Goal: Communication & Community: Answer question/provide support

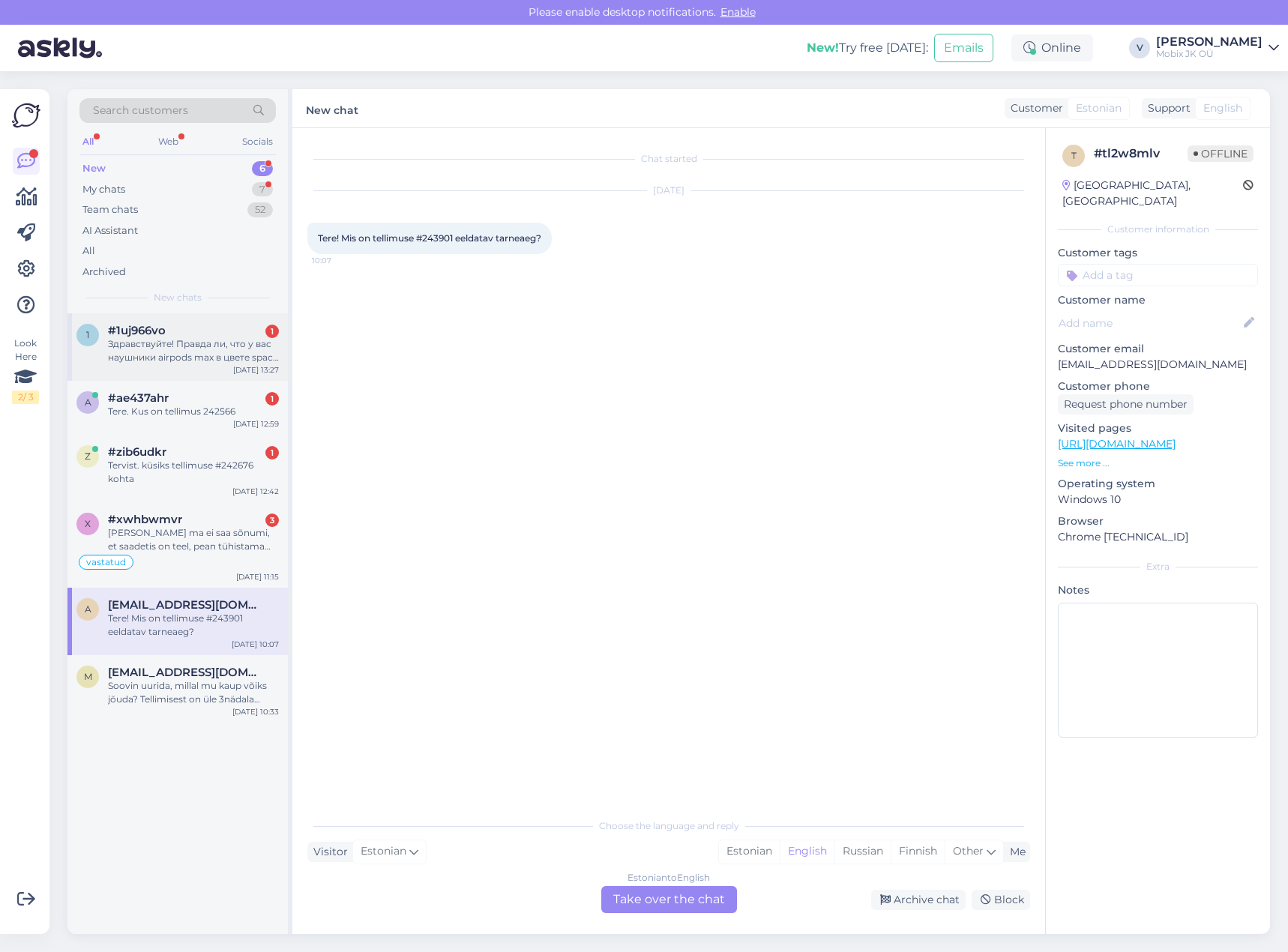
click at [226, 349] on div "Здравствуйте! Правда ли, что у вас наушники airpods max в цвете space gray есть…" at bounding box center [193, 351] width 171 height 27
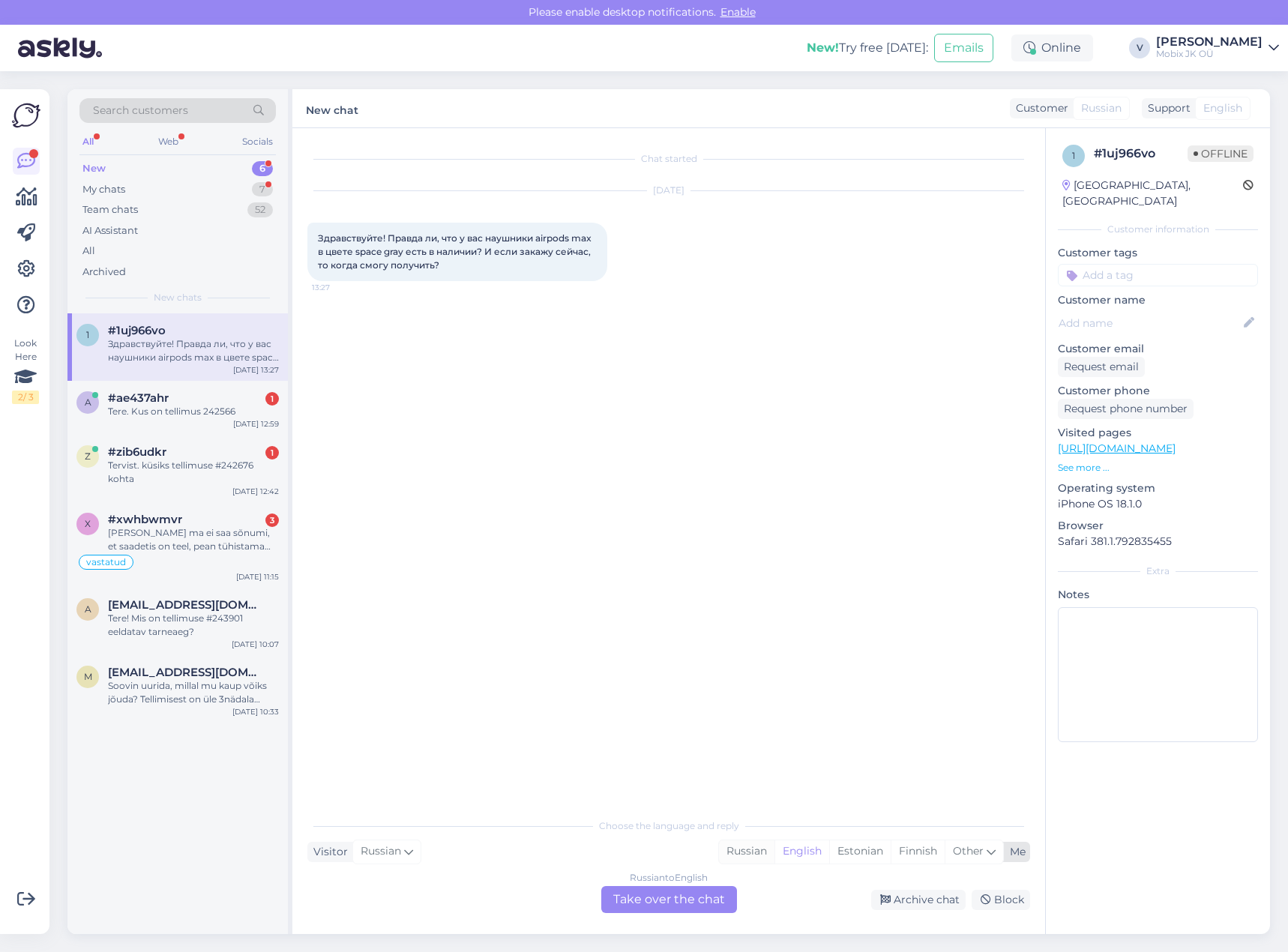
click at [746, 845] on div "Russian" at bounding box center [746, 851] width 55 height 23
click at [711, 898] on div "Russian to Russian Take over the chat" at bounding box center [669, 899] width 135 height 27
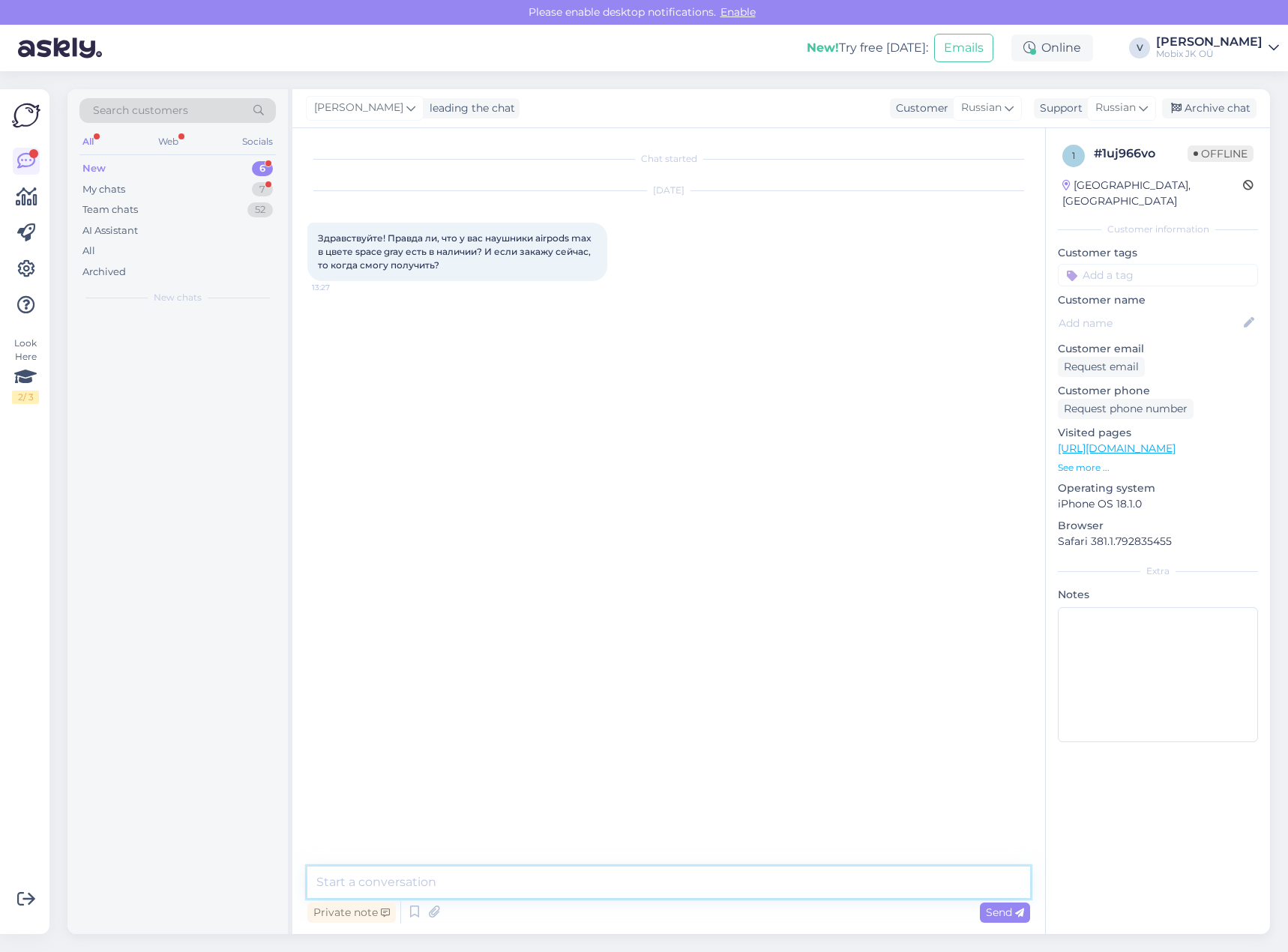
click at [710, 888] on textarea at bounding box center [669, 883] width 722 height 32
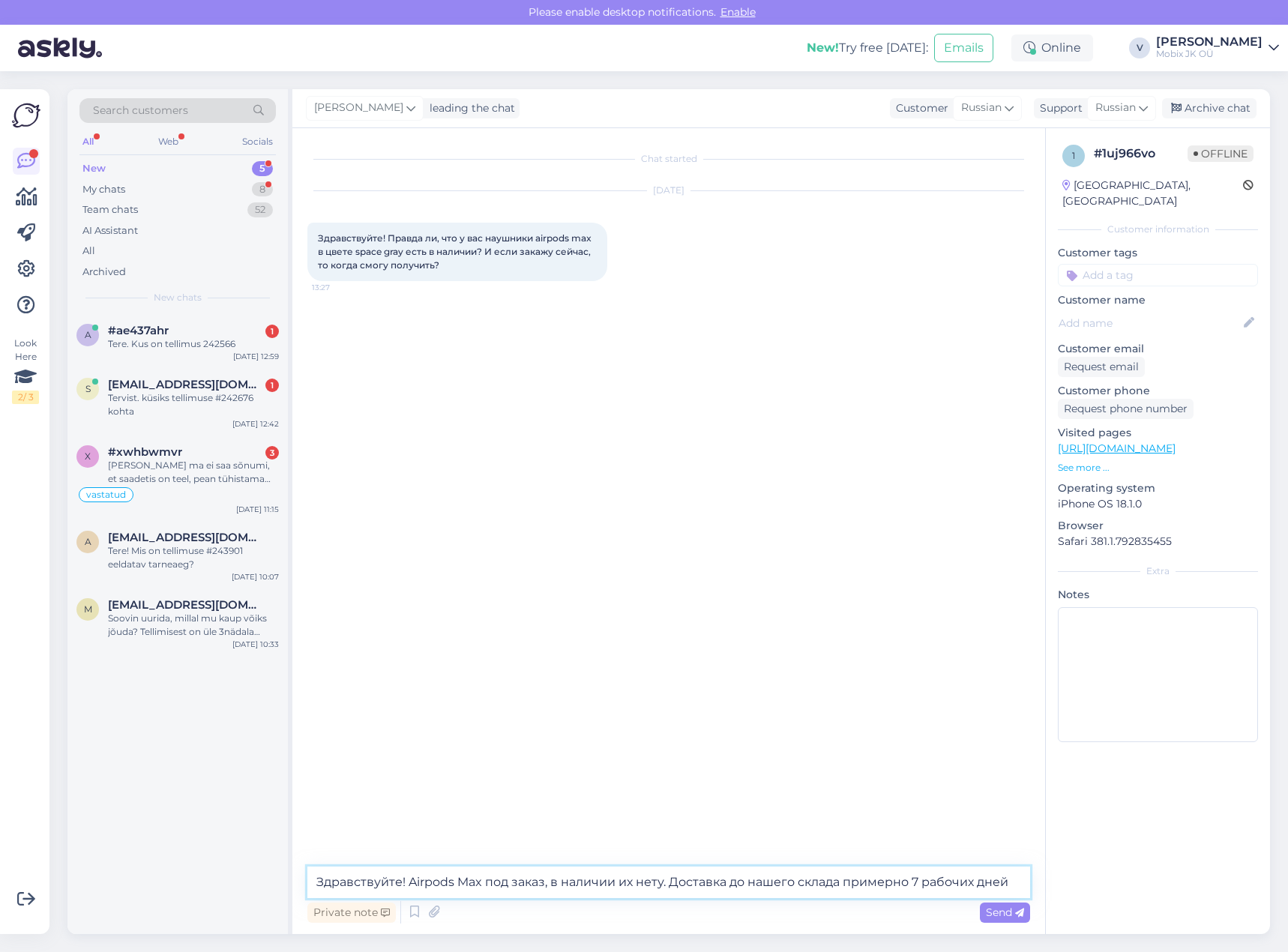
type textarea "Здравствуйте! Airpods Max под заказ, в наличии их нету. Доставка до нашего скла…"
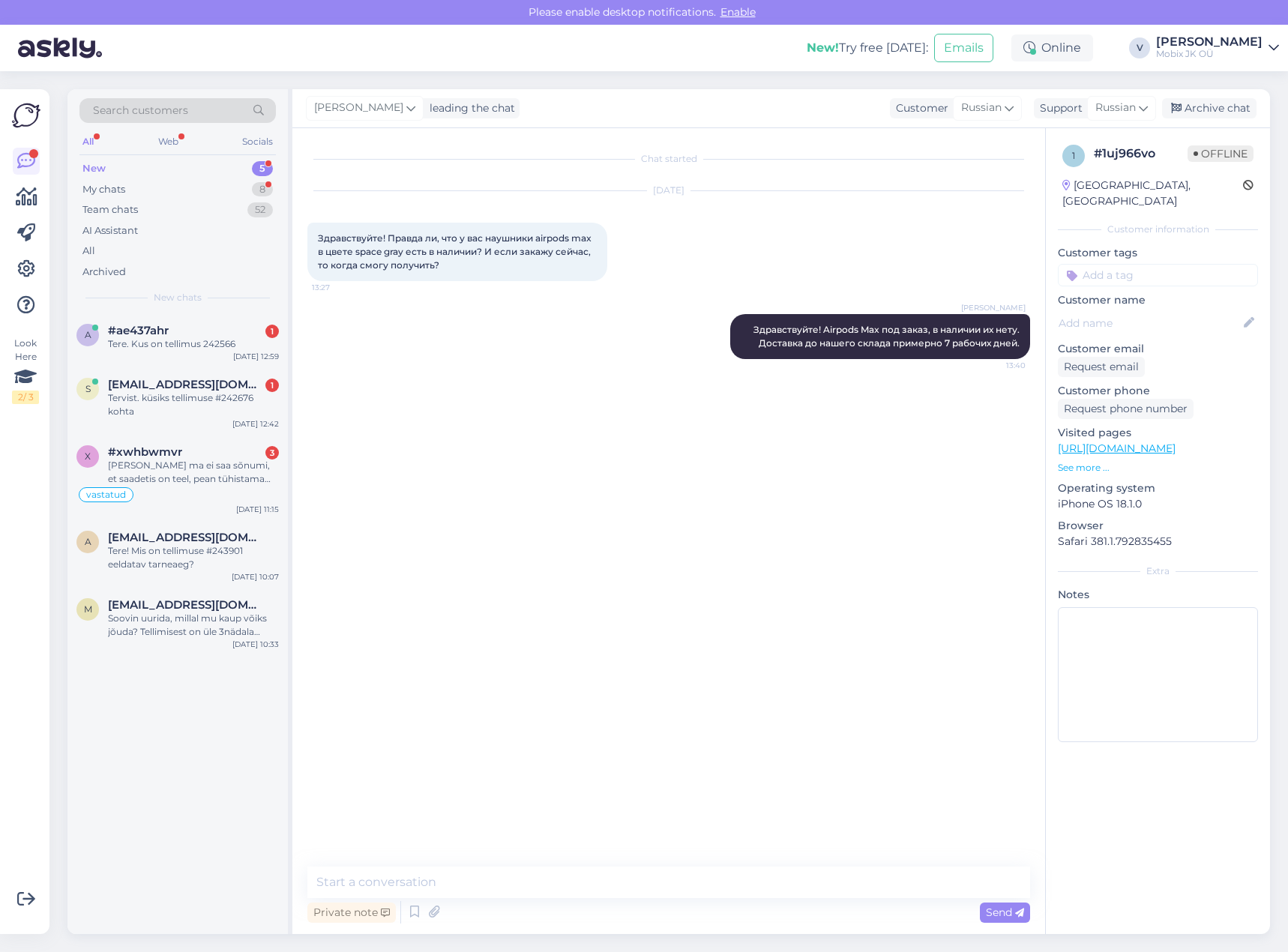
click at [1163, 264] on input at bounding box center [1157, 275] width 200 height 23
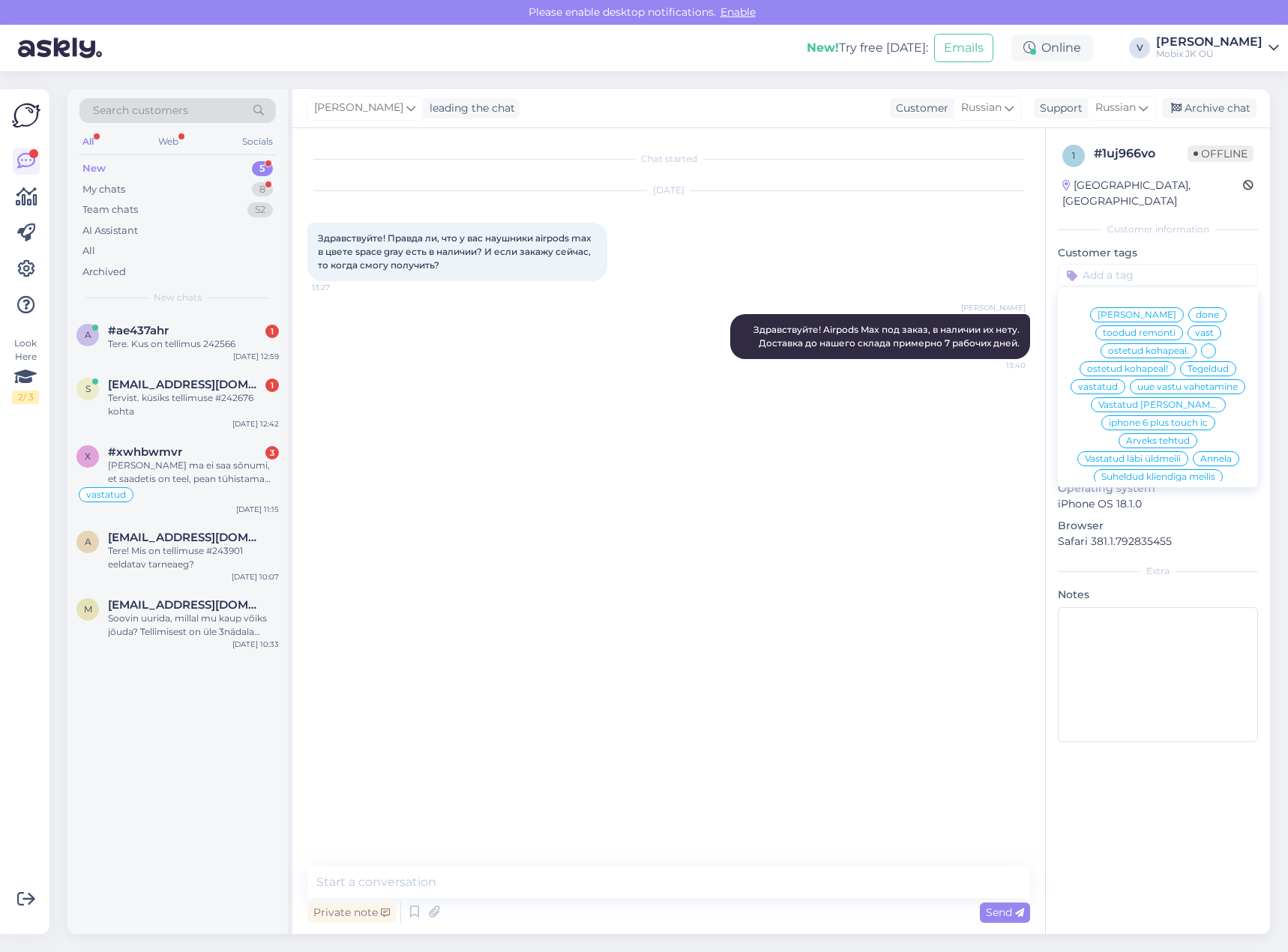
click at [1117, 382] on span "vastatud" at bounding box center [1097, 386] width 40 height 9
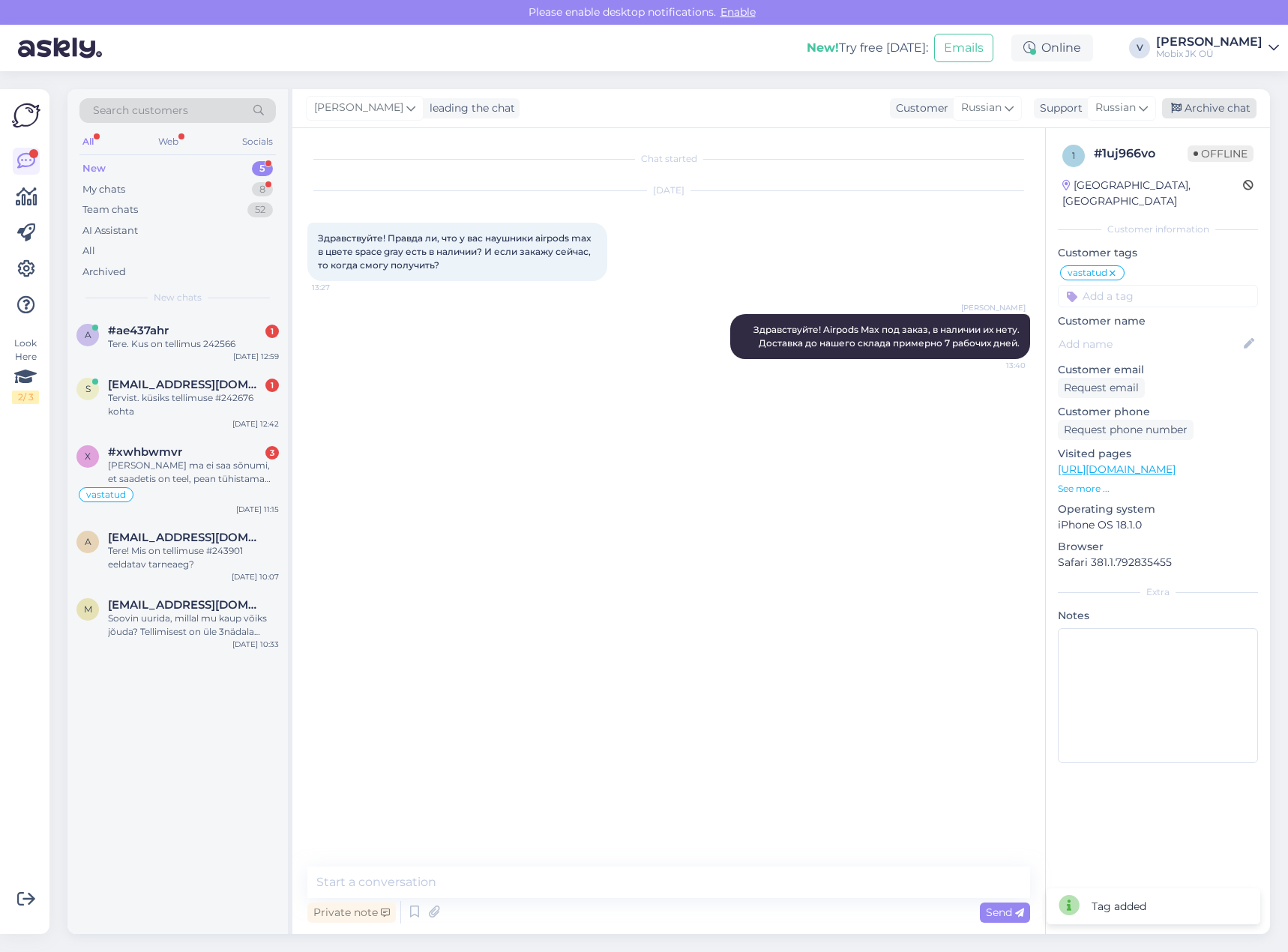
click at [1206, 104] on div "Archive chat" at bounding box center [1209, 108] width 94 height 20
drag, startPoint x: 231, startPoint y: 328, endPoint x: 234, endPoint y: 278, distance: 50.1
click at [231, 328] on div "#ae437ahr 1" at bounding box center [193, 330] width 171 height 13
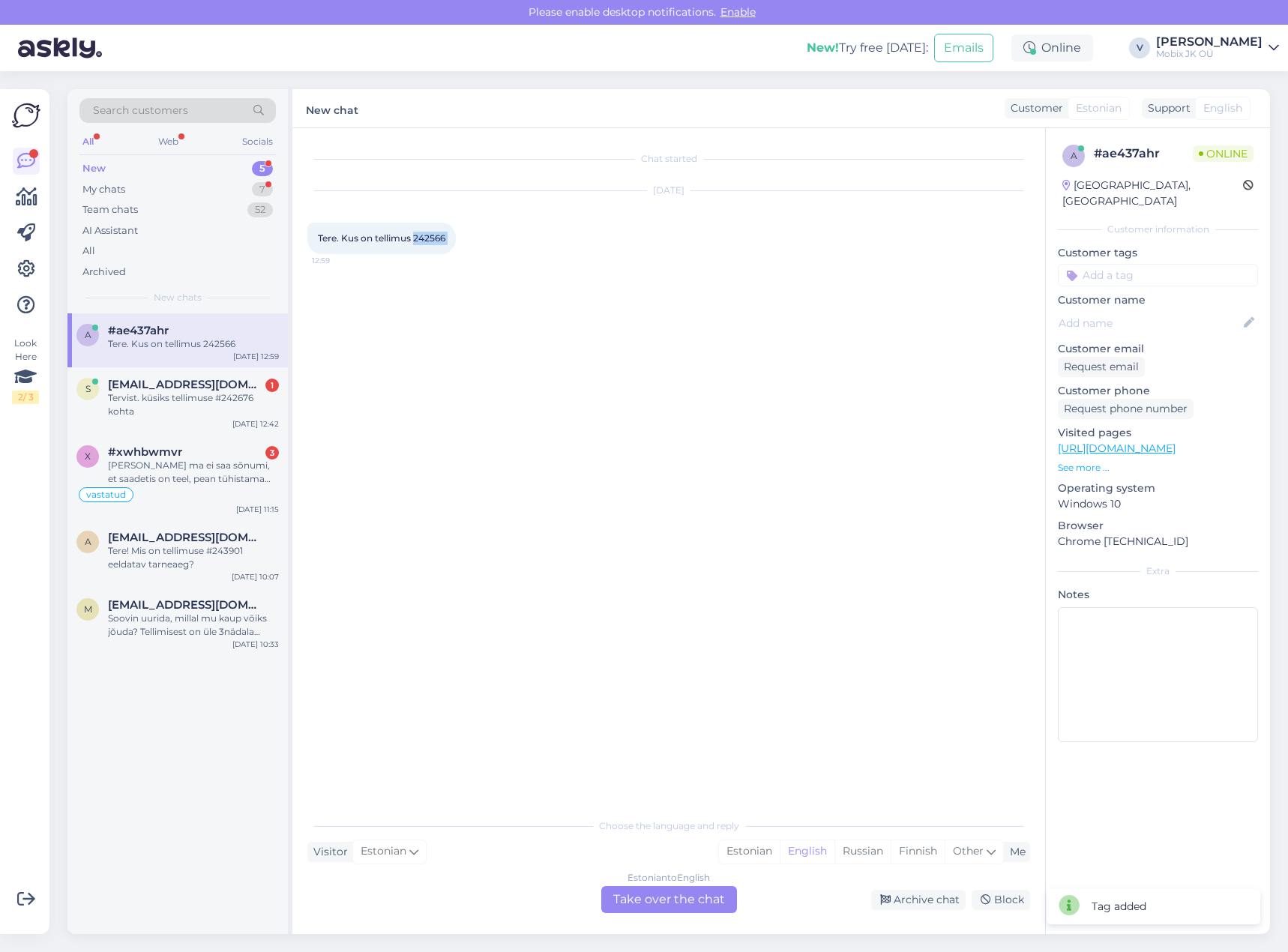
drag, startPoint x: 415, startPoint y: 237, endPoint x: 461, endPoint y: 237, distance: 46.0
click at [456, 237] on div "Tere. Kus on tellimus 242566 12:59" at bounding box center [382, 238] width 149 height 32
copy div "242566 12:59"
click at [737, 858] on div "Estonian" at bounding box center [749, 851] width 61 height 23
click at [712, 894] on div "Estonian to Estonian Take over the chat" at bounding box center [669, 899] width 135 height 27
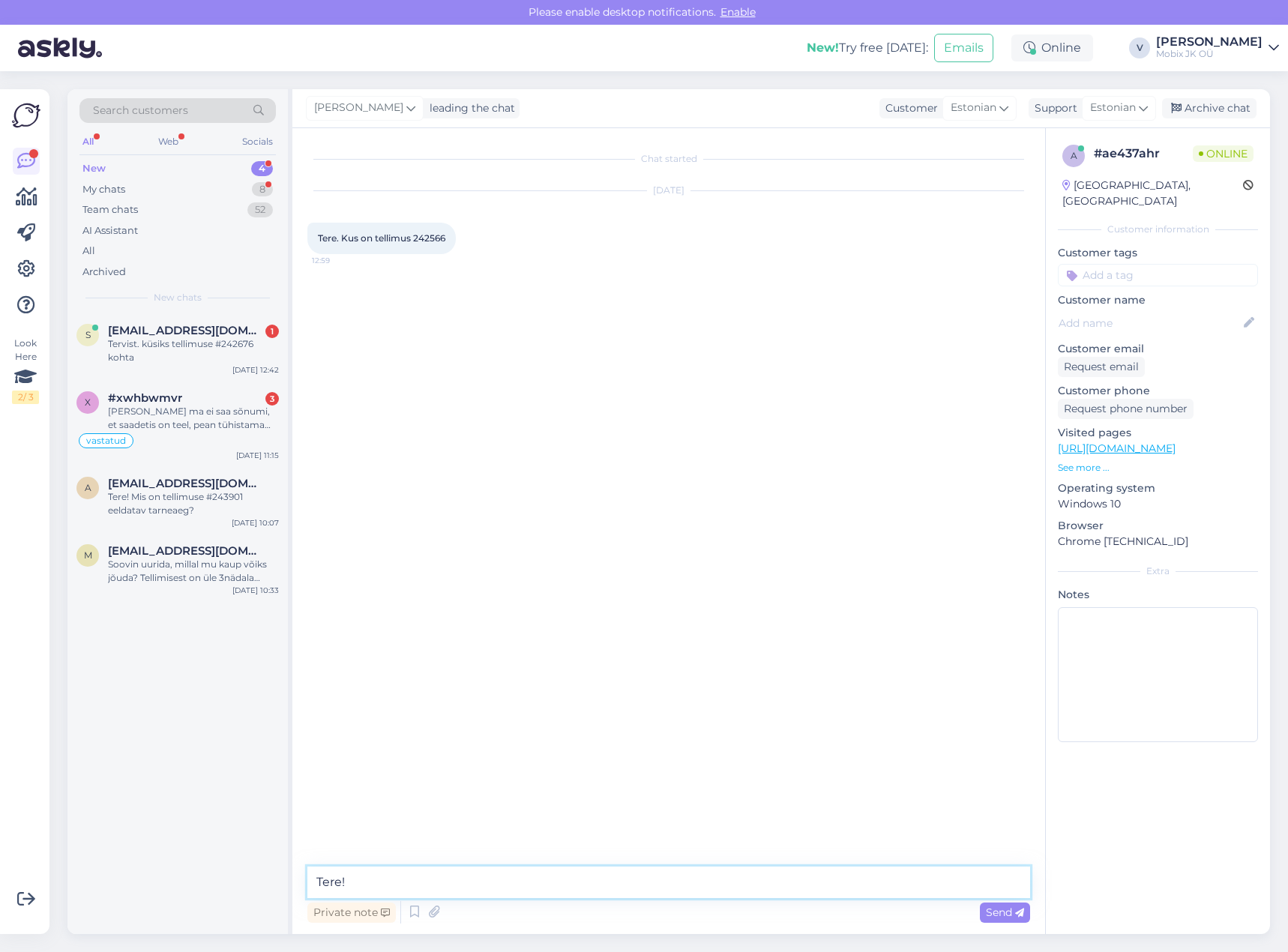
click at [682, 894] on textarea "Tere!" at bounding box center [669, 883] width 722 height 32
paste textarea "Samsung Galaxy S25 Ultra 512GB Titanium Whitesilver"
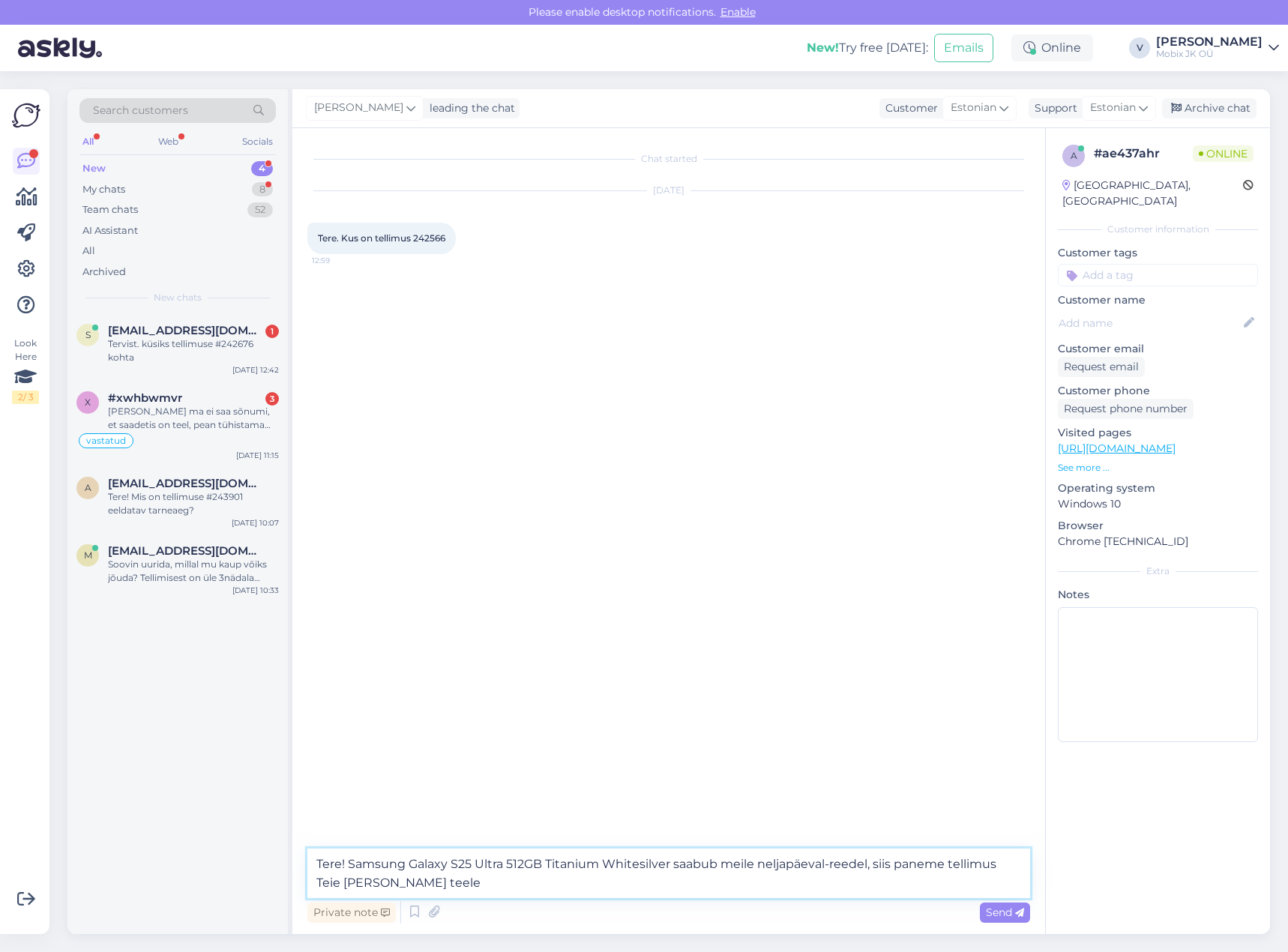
type textarea "Tere! Samsung Galaxy S25 Ultra 512GB Titanium Whitesilver saabub meile neljapäe…"
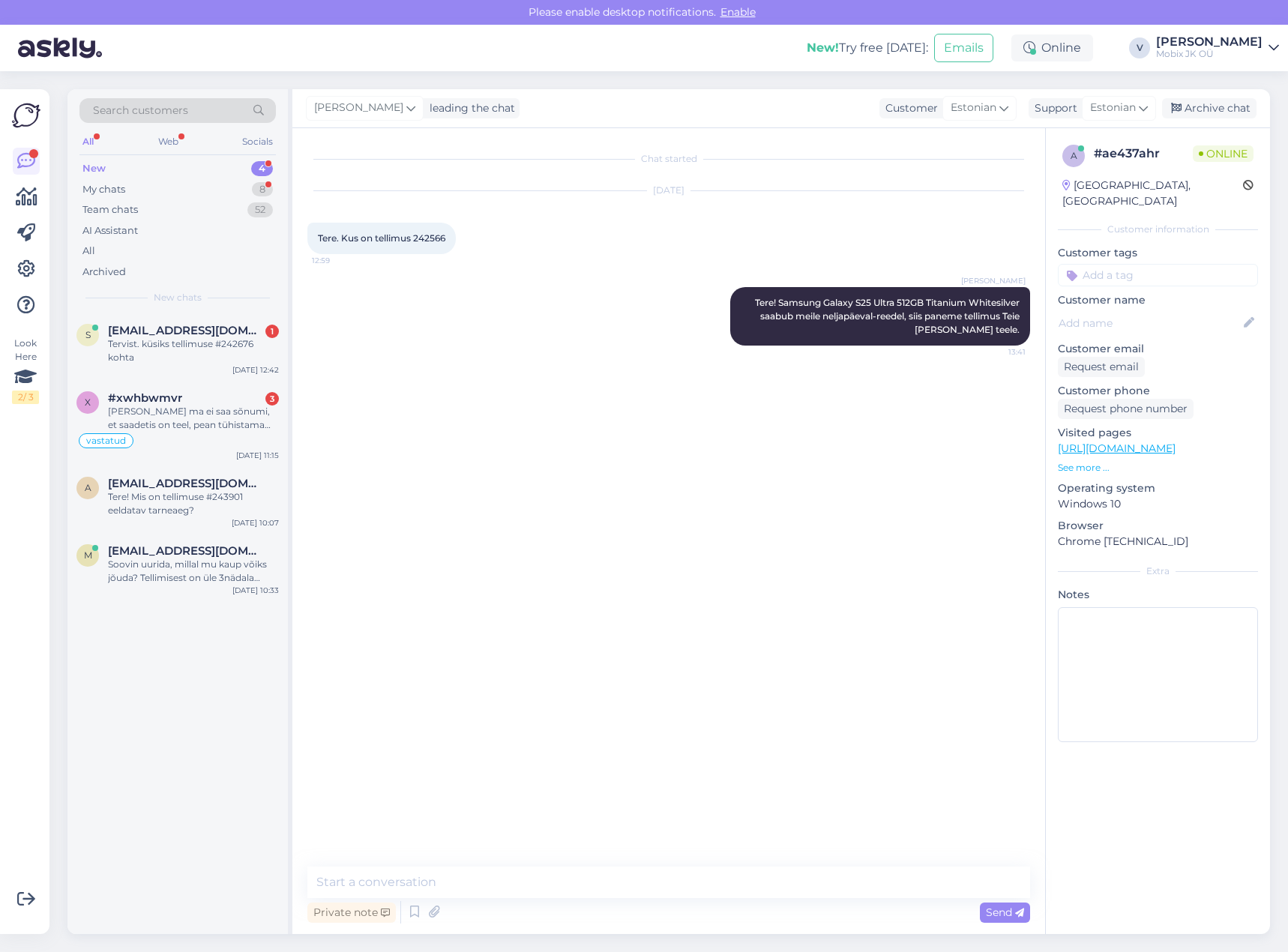
click at [1179, 268] on input at bounding box center [1157, 275] width 200 height 23
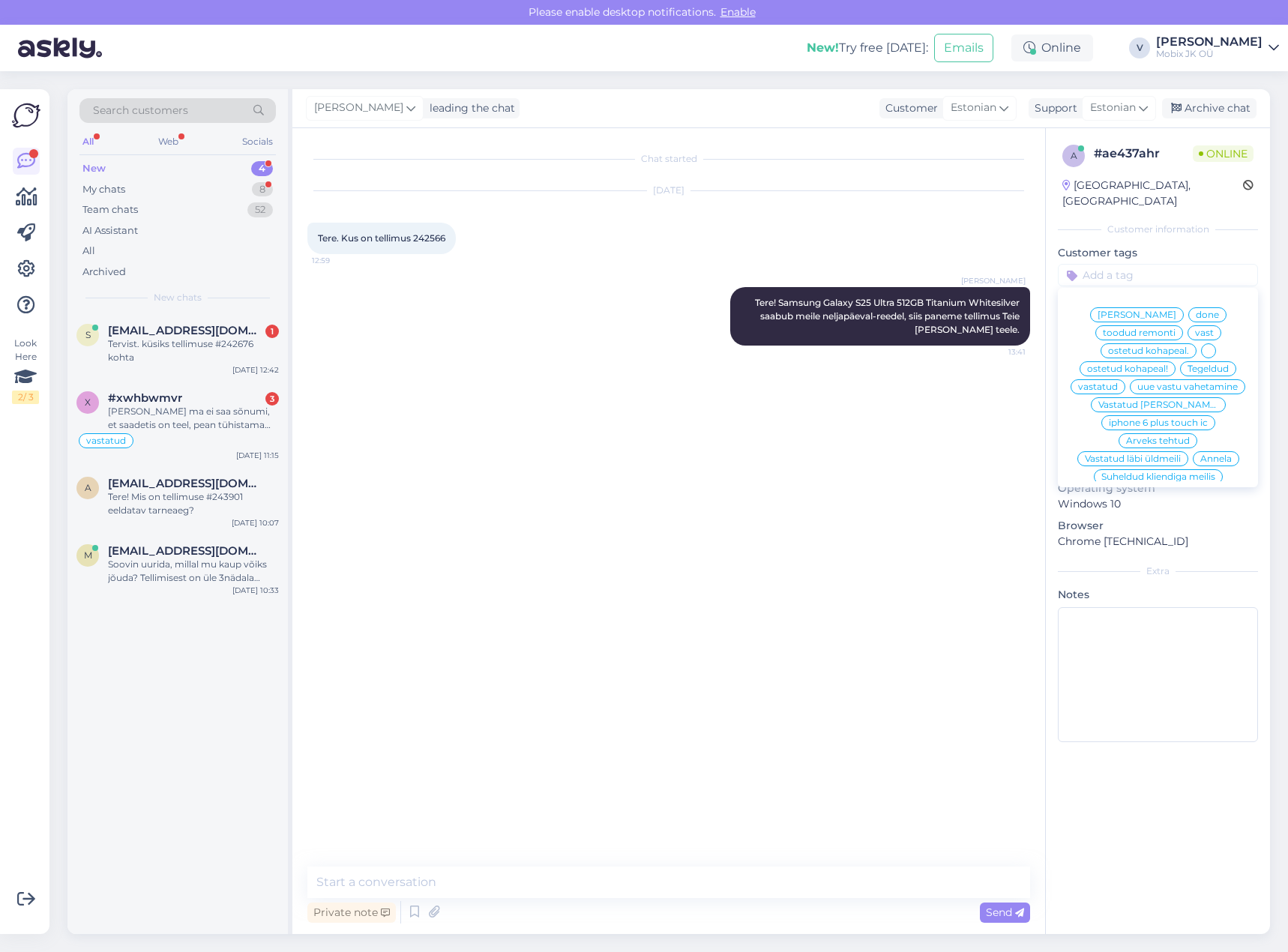
click at [1117, 382] on span "vastatud" at bounding box center [1097, 386] width 40 height 9
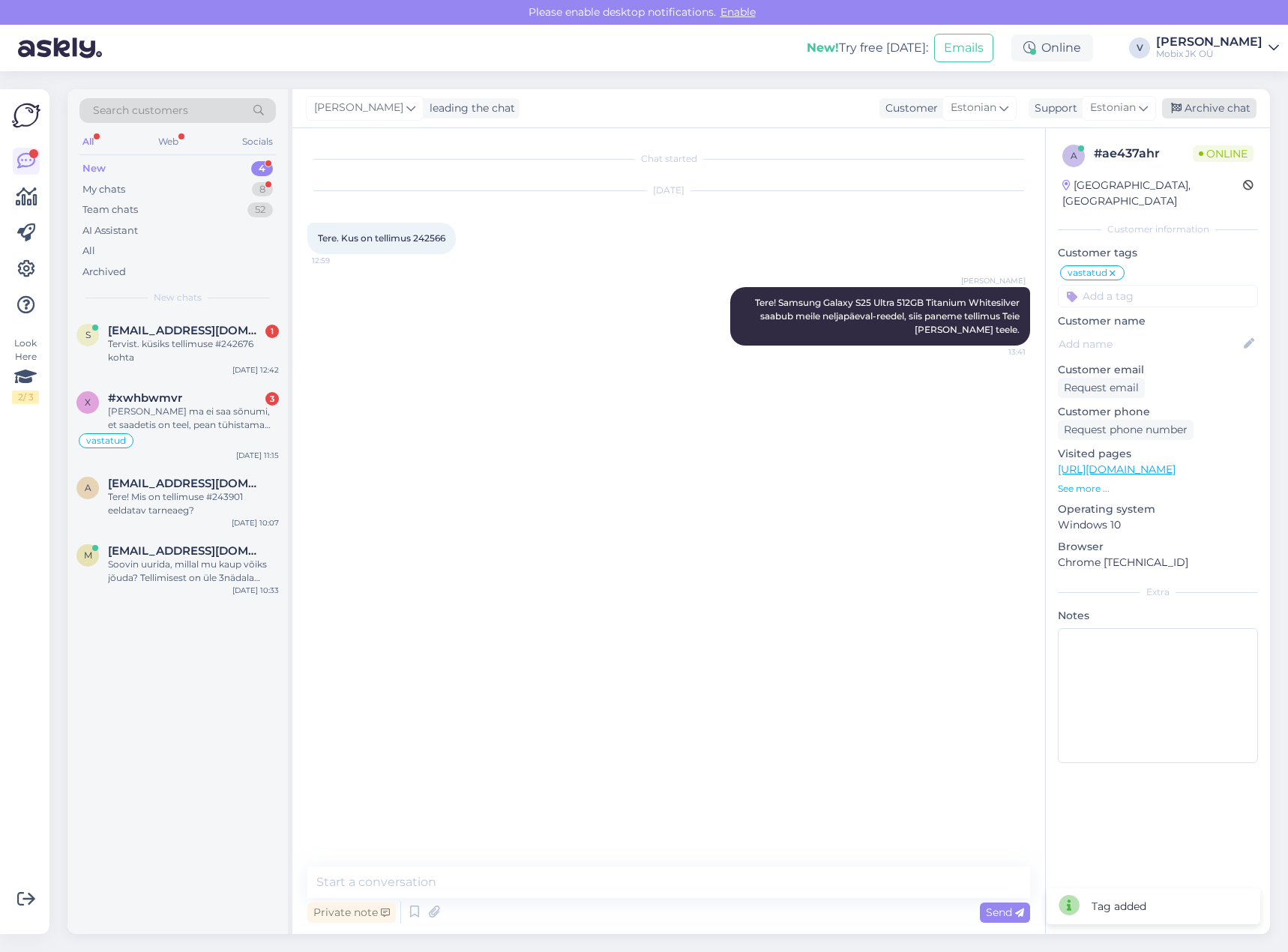
click at [1233, 109] on div "Archive chat" at bounding box center [1209, 108] width 94 height 20
